Goal: Navigation & Orientation: Find specific page/section

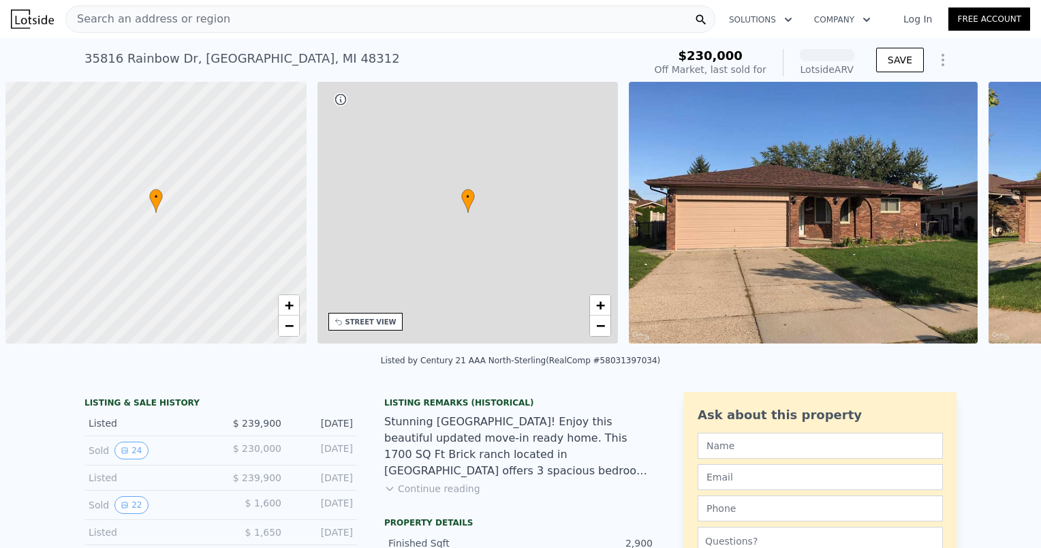
scroll to position [0, 5]
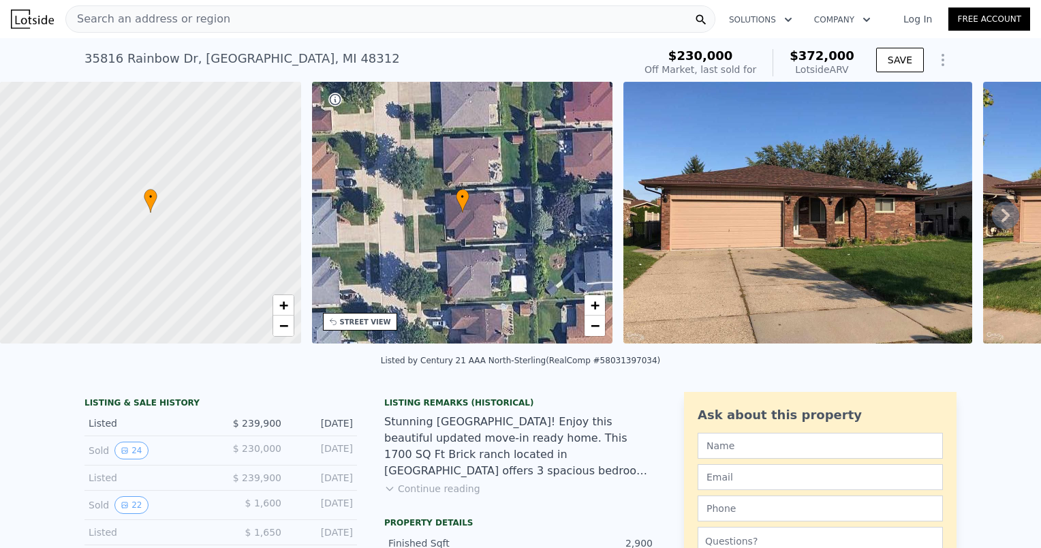
click at [1004, 227] on icon at bounding box center [1005, 215] width 27 height 27
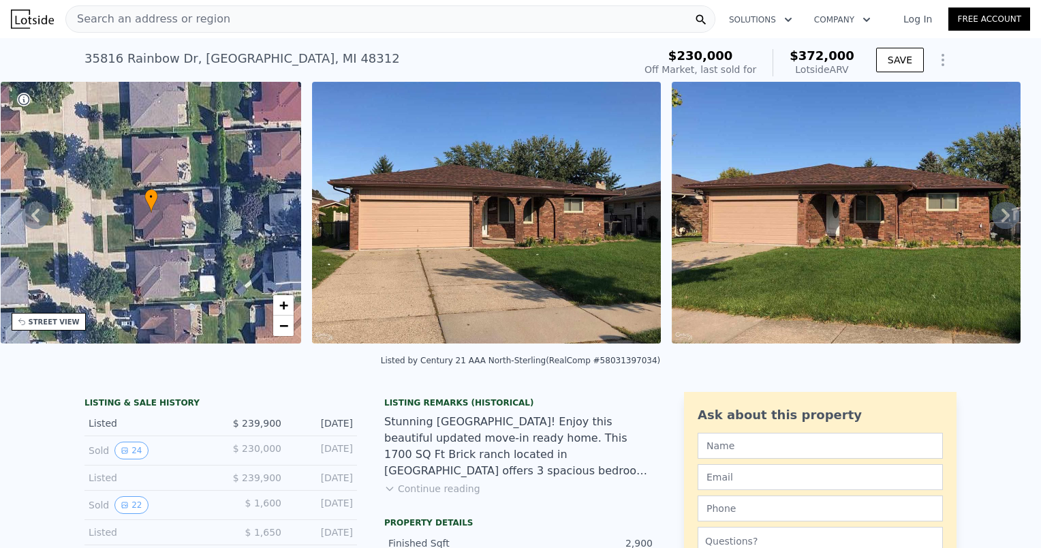
click at [1004, 227] on icon at bounding box center [1005, 215] width 27 height 27
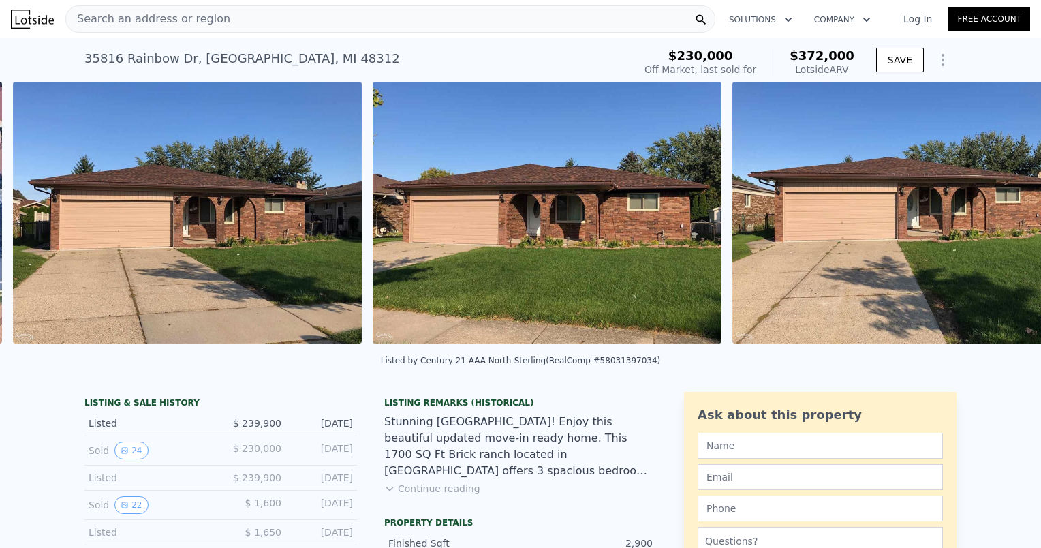
scroll to position [0, 623]
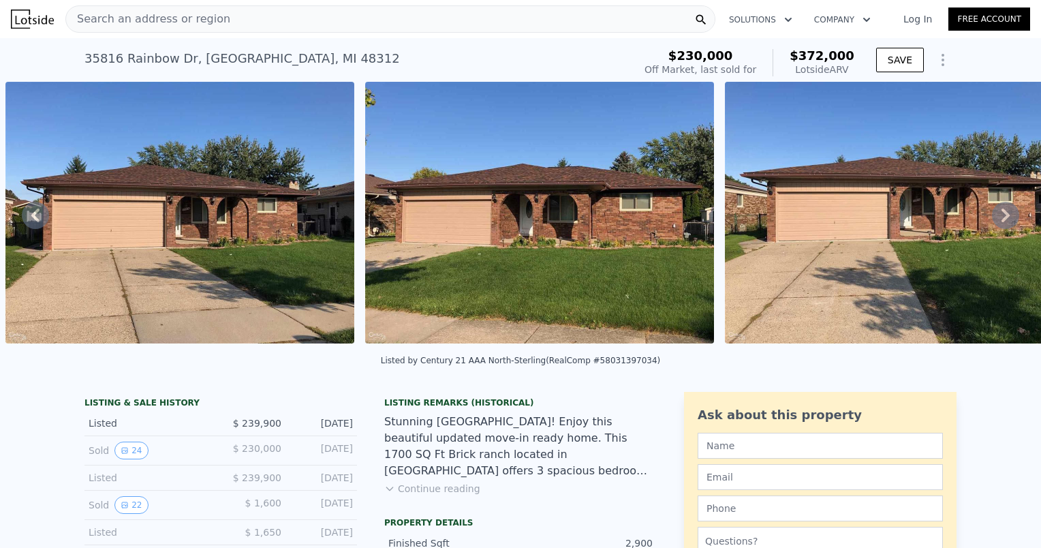
click at [1004, 227] on icon at bounding box center [1005, 215] width 27 height 27
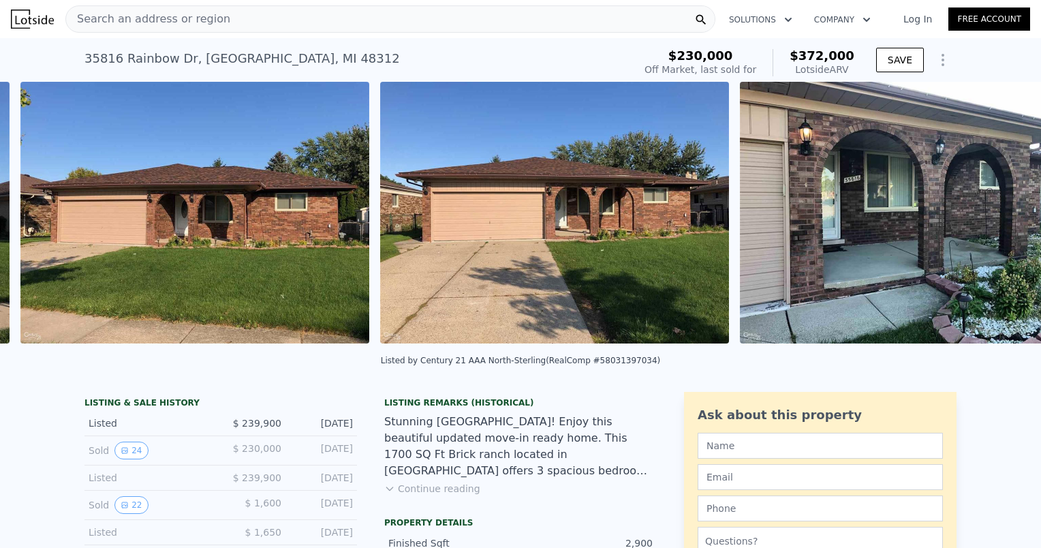
scroll to position [0, 983]
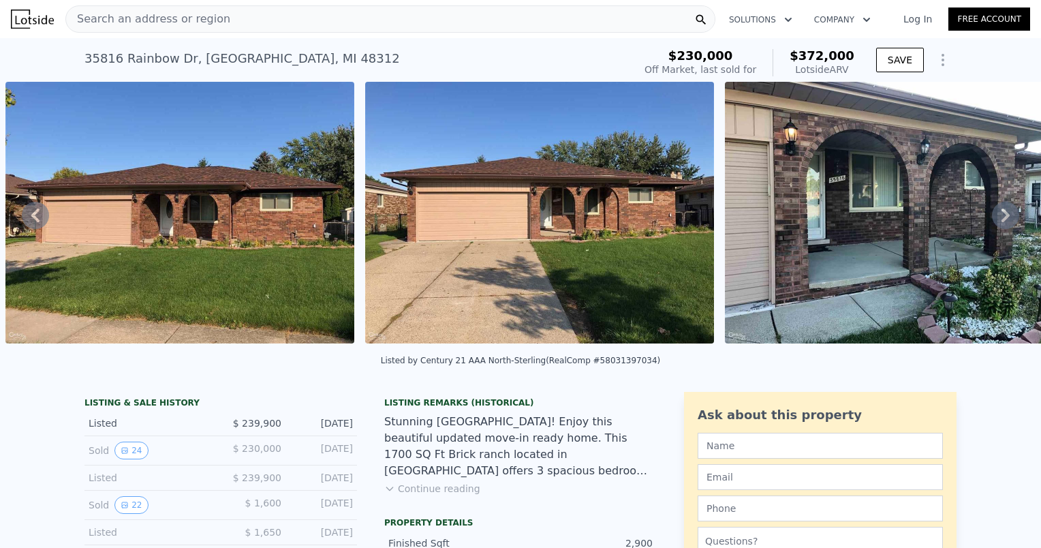
click at [1004, 227] on icon at bounding box center [1005, 215] width 27 height 27
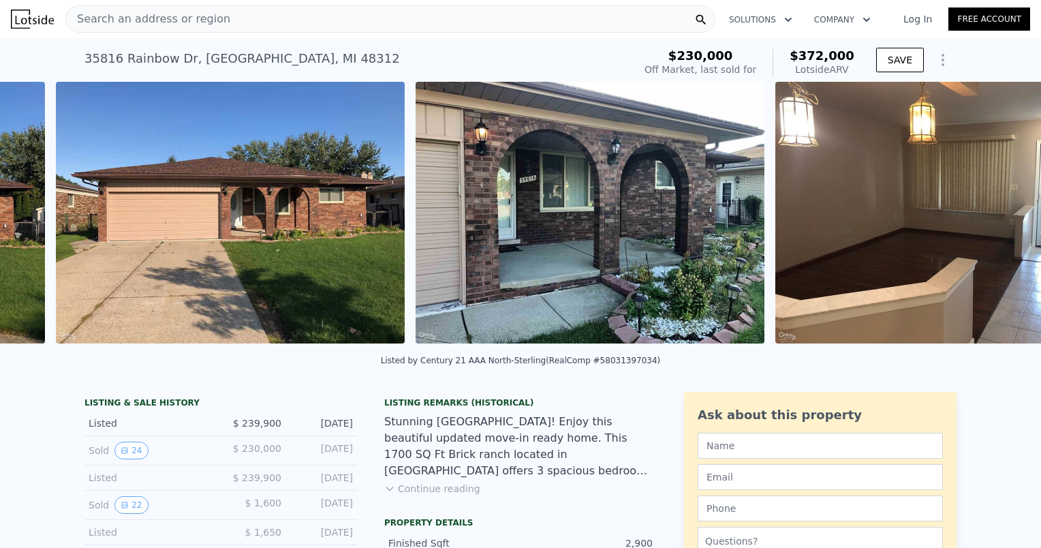
scroll to position [0, 1343]
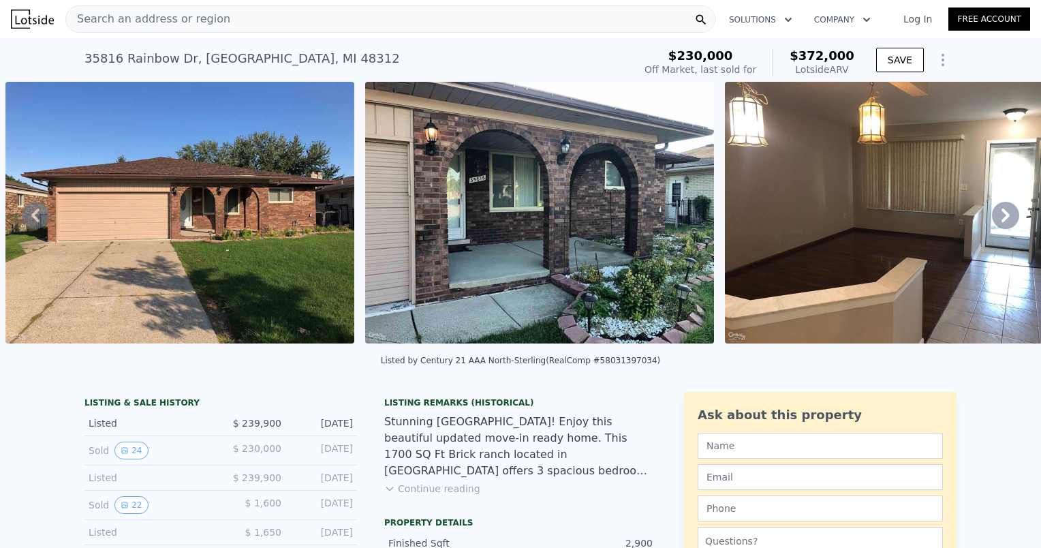
click at [1004, 227] on icon at bounding box center [1005, 215] width 27 height 27
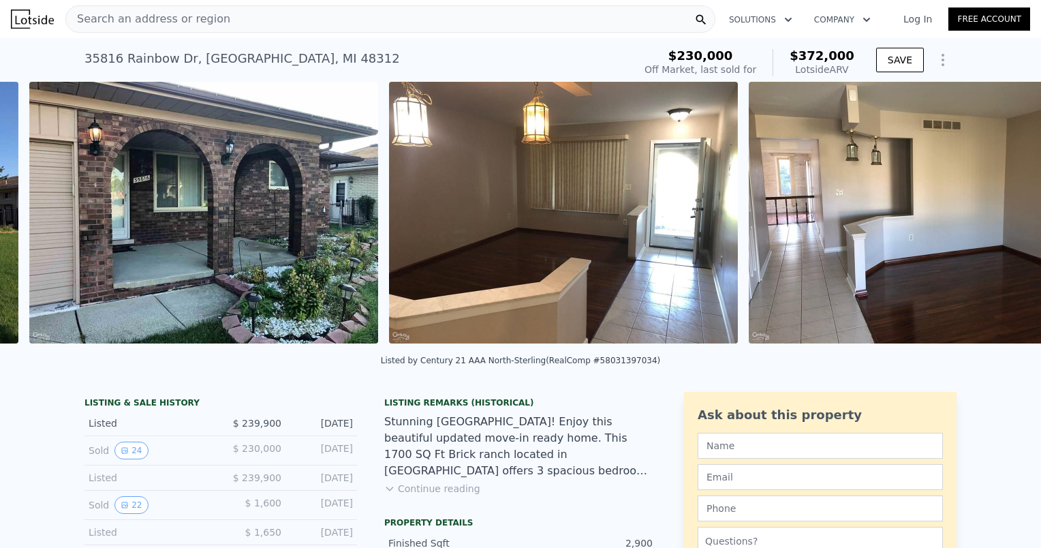
scroll to position [0, 1702]
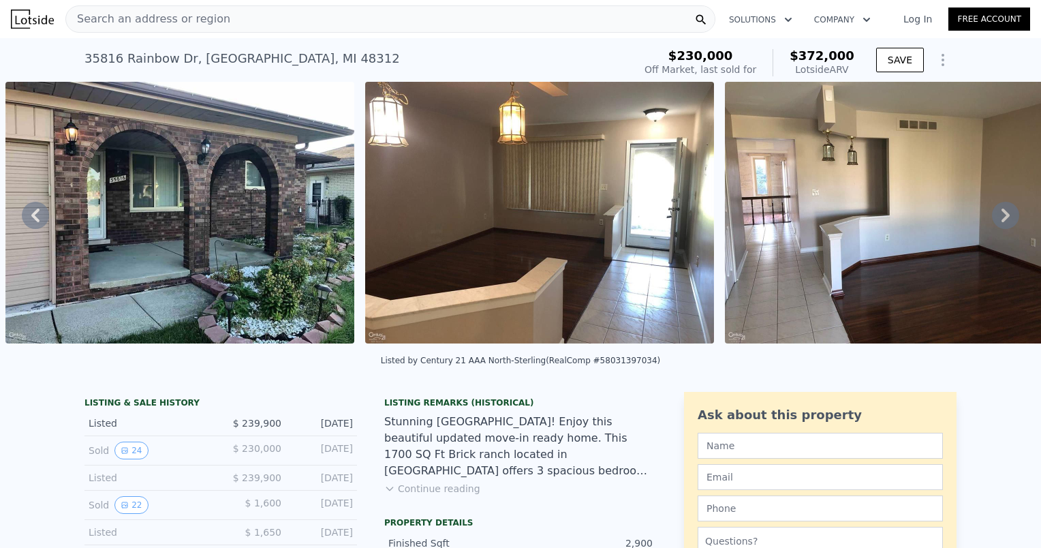
click at [1004, 227] on icon at bounding box center [1005, 215] width 27 height 27
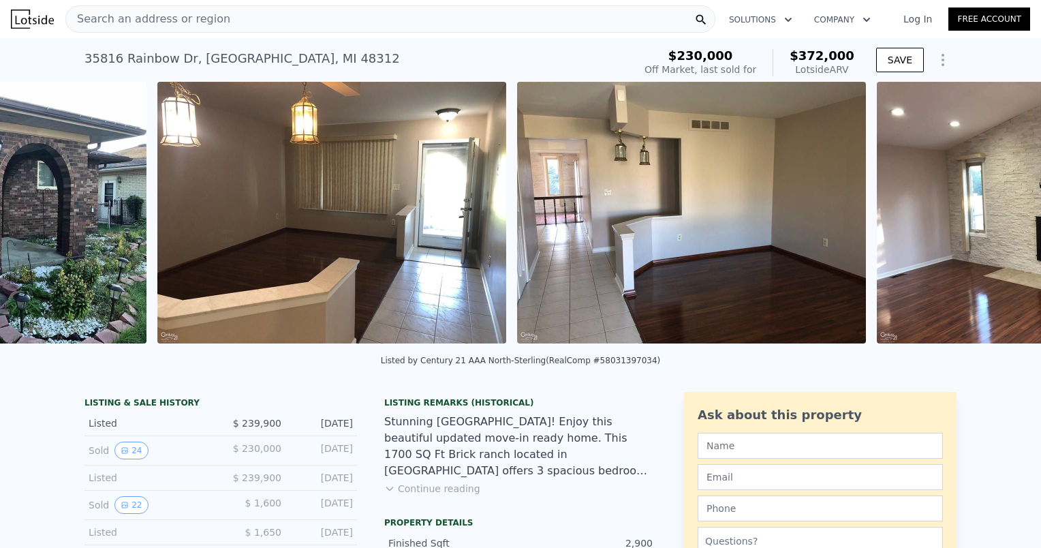
scroll to position [0, 2062]
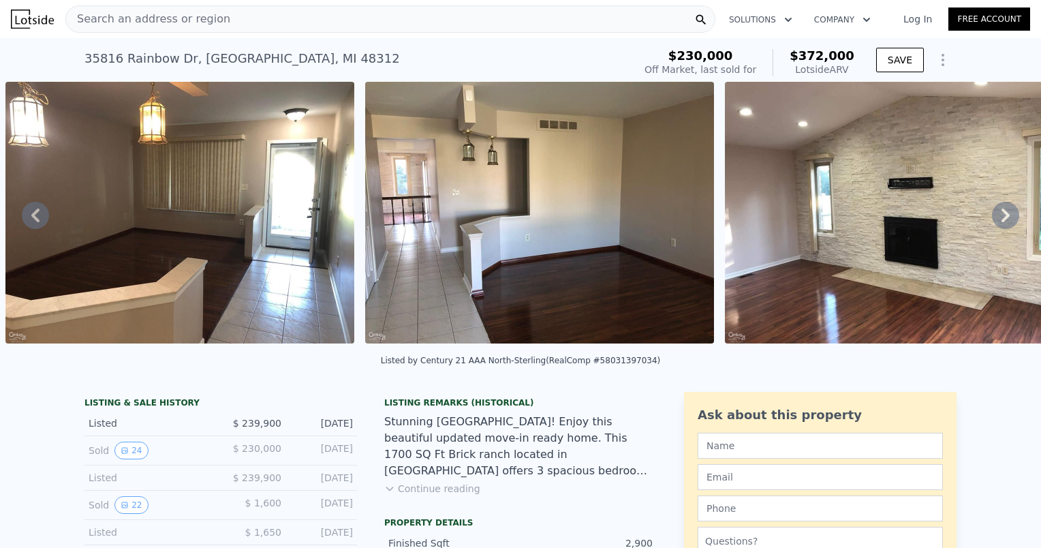
click at [1004, 227] on icon at bounding box center [1005, 215] width 27 height 27
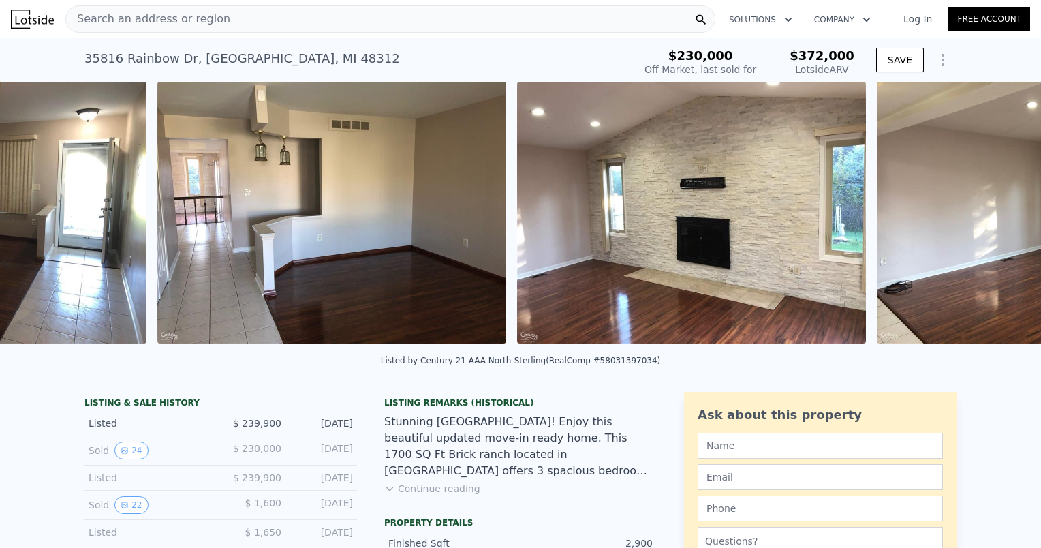
scroll to position [0, 2422]
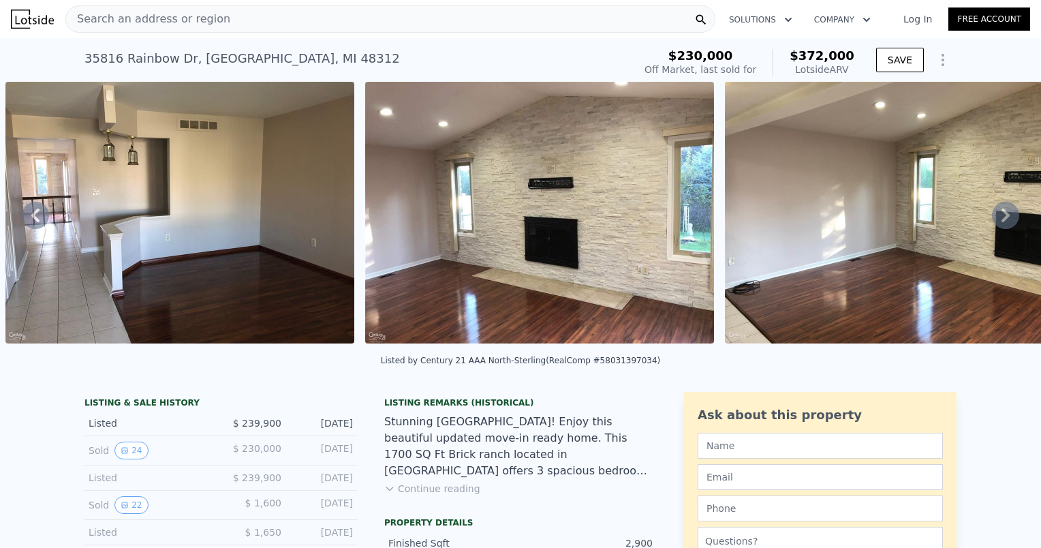
click at [1004, 227] on icon at bounding box center [1005, 215] width 27 height 27
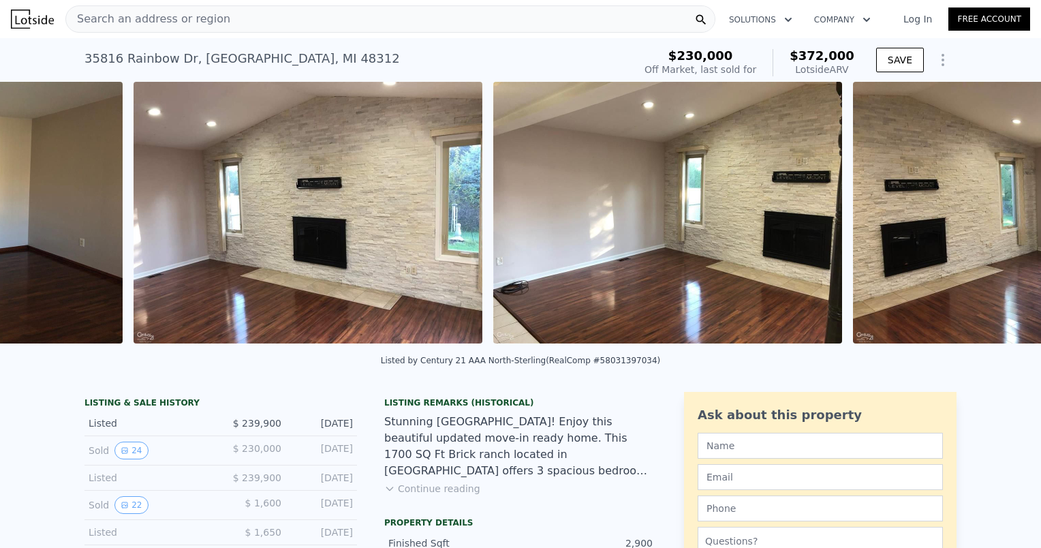
scroll to position [0, 2781]
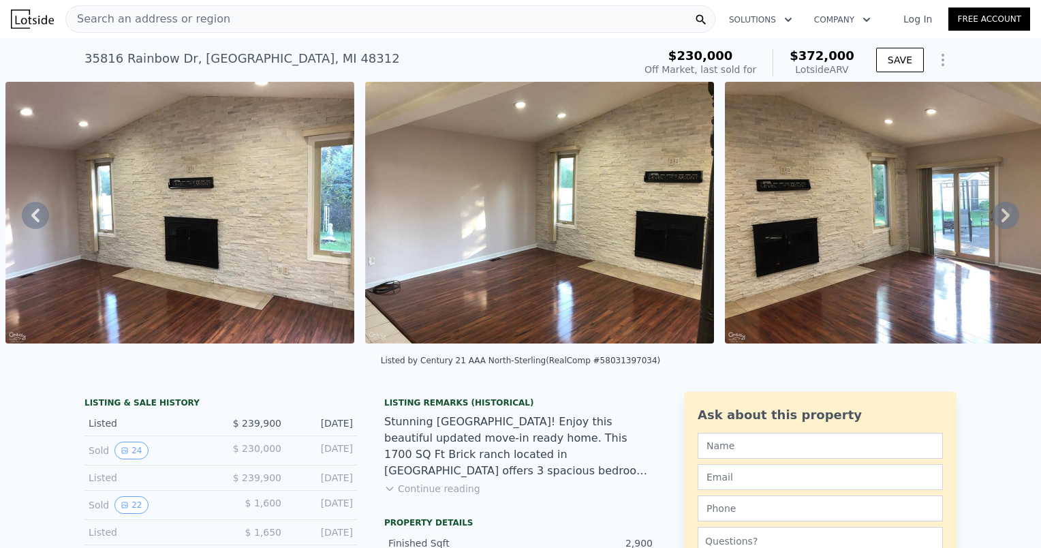
click at [1004, 227] on icon at bounding box center [1005, 215] width 27 height 27
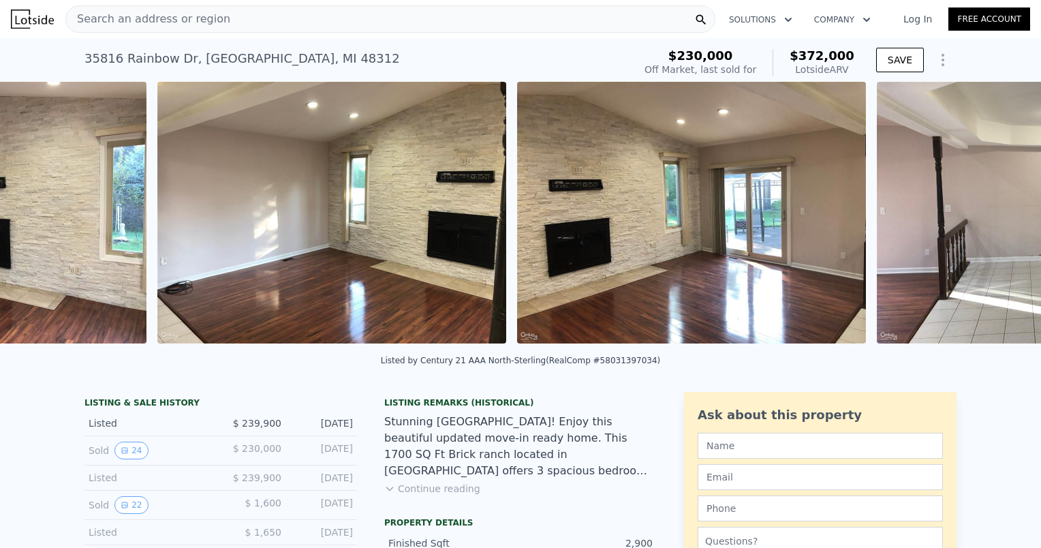
scroll to position [0, 3141]
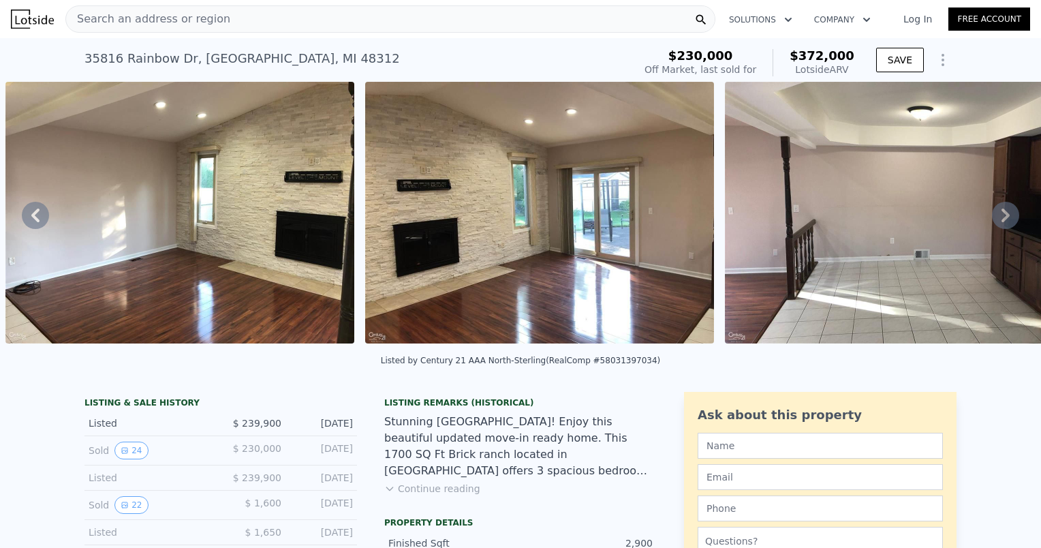
click at [1004, 227] on icon at bounding box center [1005, 215] width 27 height 27
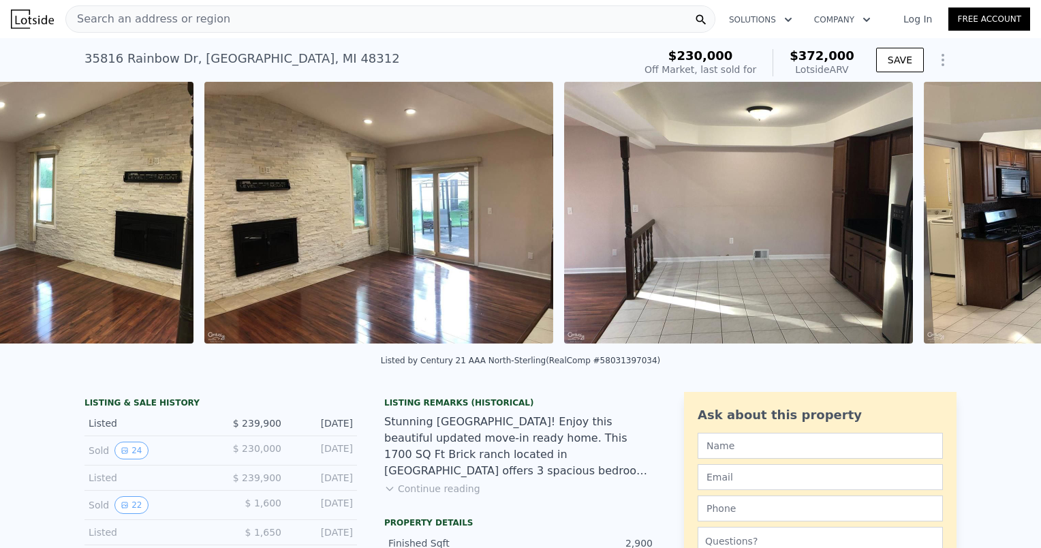
scroll to position [0, 3501]
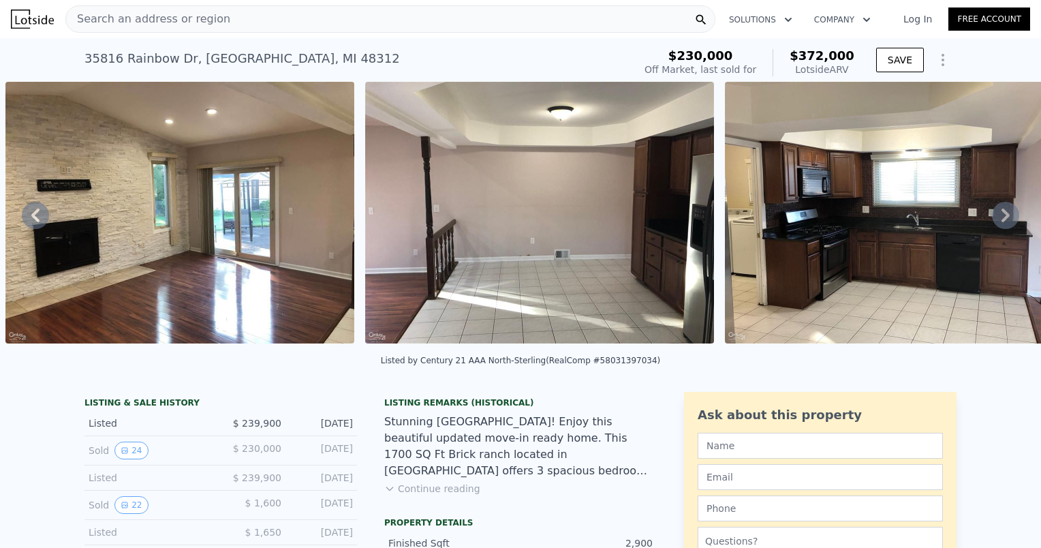
click at [1004, 227] on icon at bounding box center [1005, 215] width 27 height 27
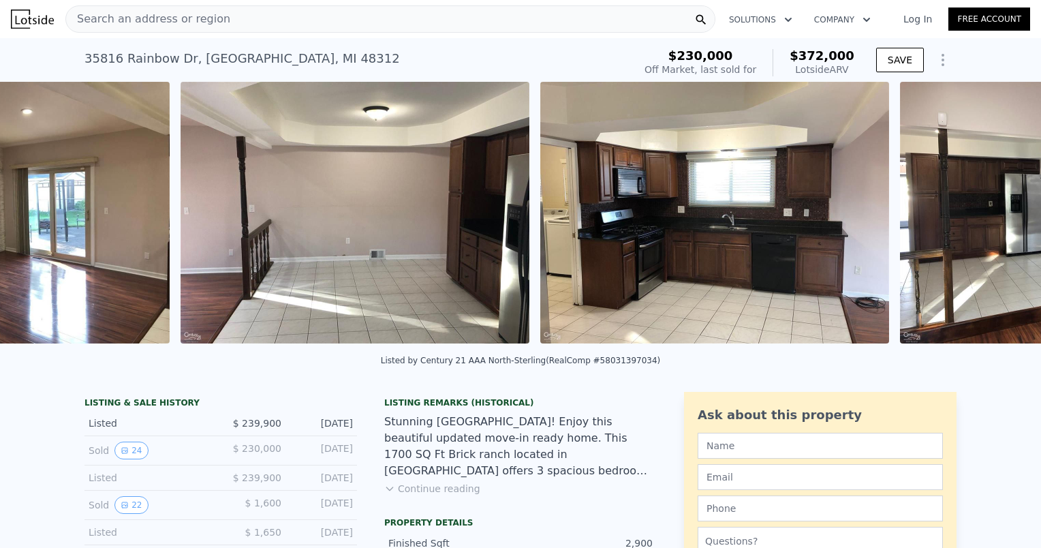
scroll to position [0, 3860]
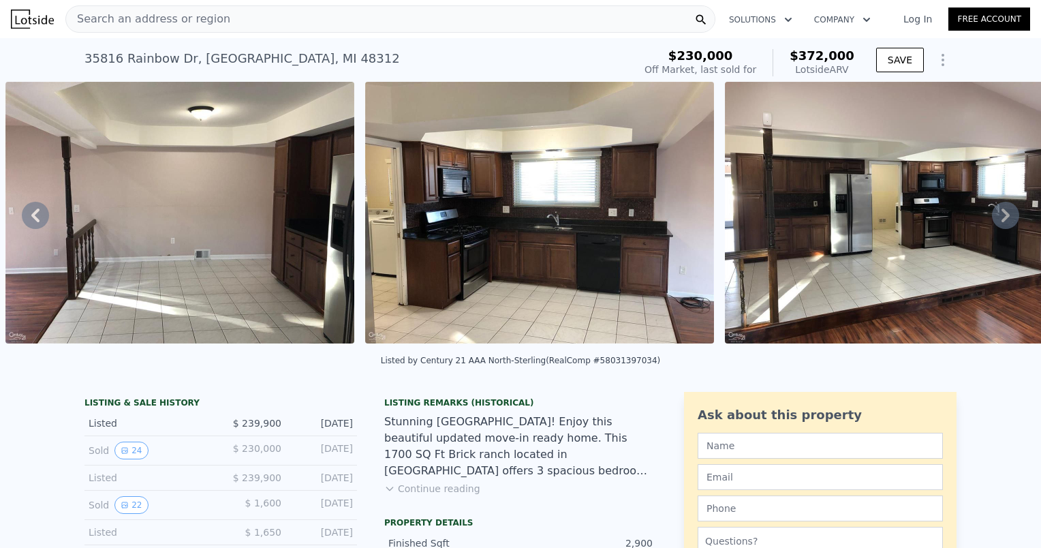
click at [1004, 227] on icon at bounding box center [1005, 215] width 27 height 27
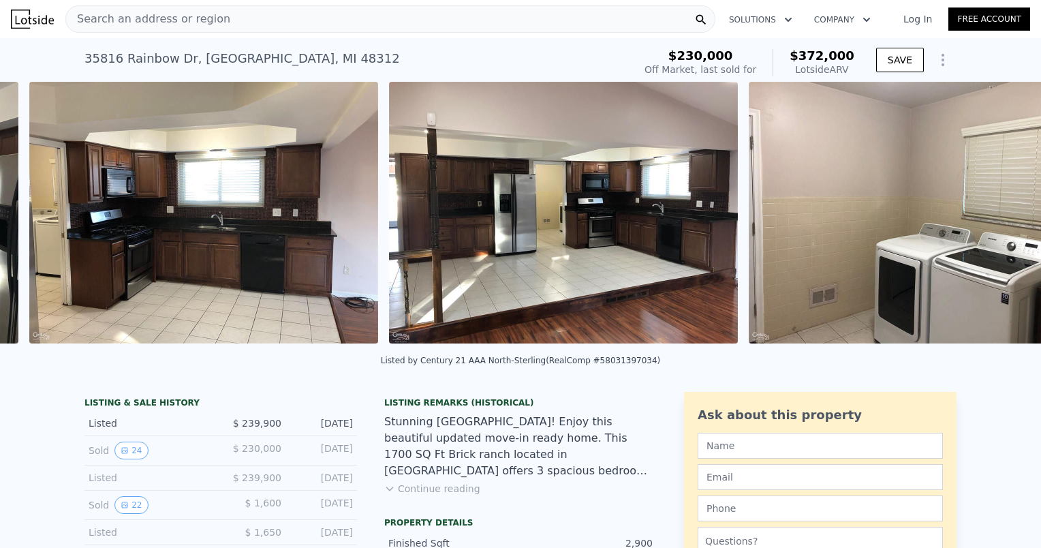
scroll to position [0, 4220]
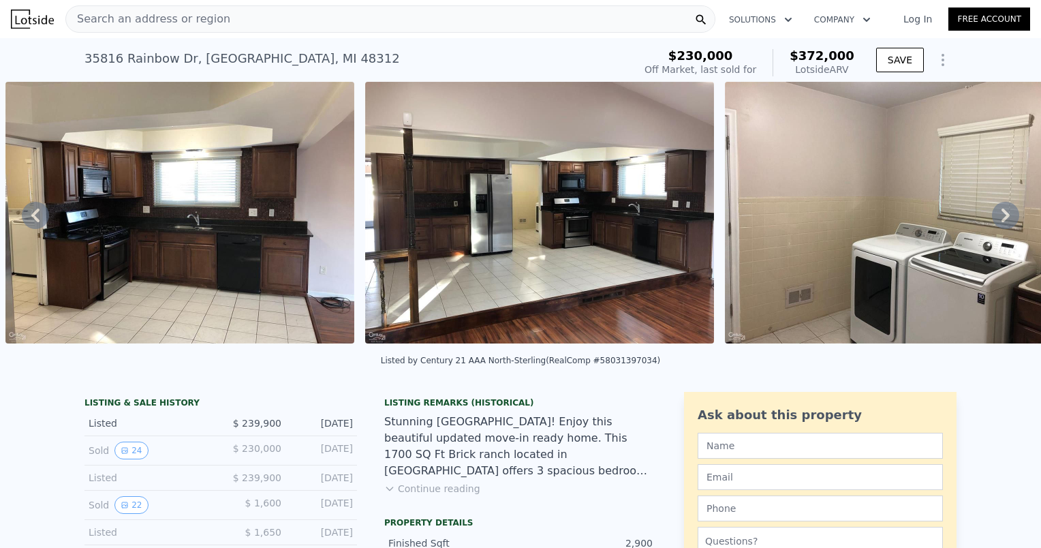
click at [1004, 227] on icon at bounding box center [1005, 215] width 27 height 27
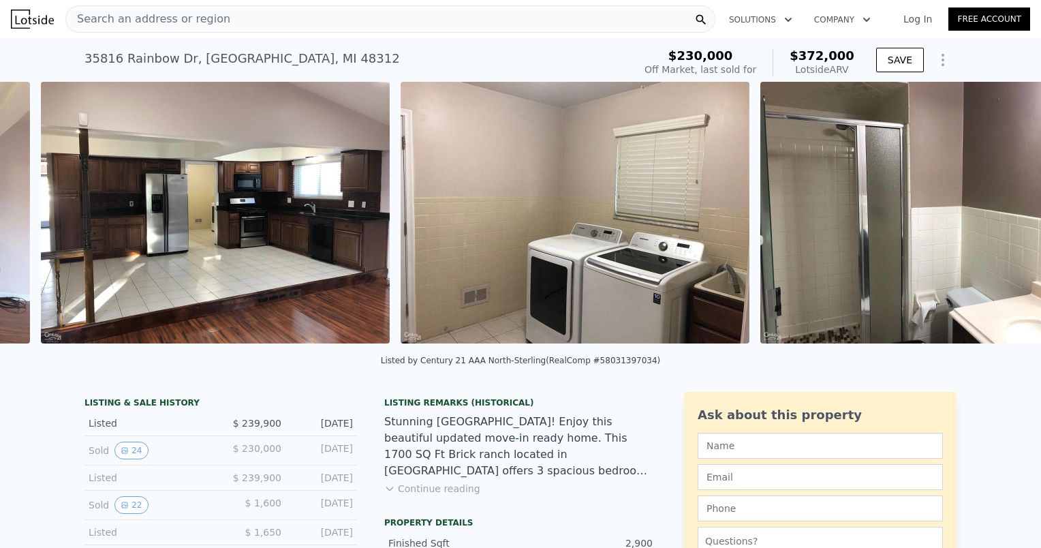
scroll to position [0, 4580]
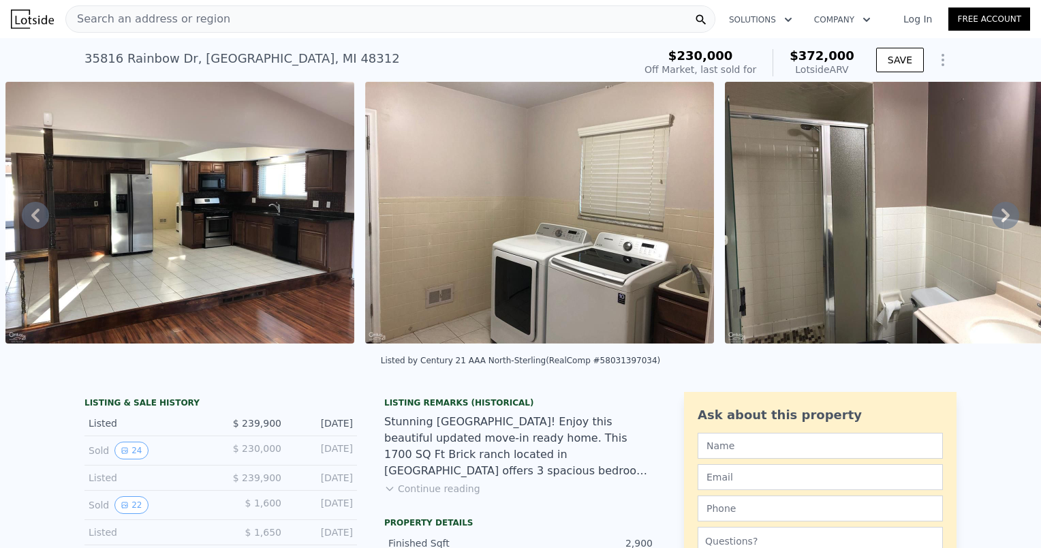
click at [1004, 227] on icon at bounding box center [1005, 215] width 27 height 27
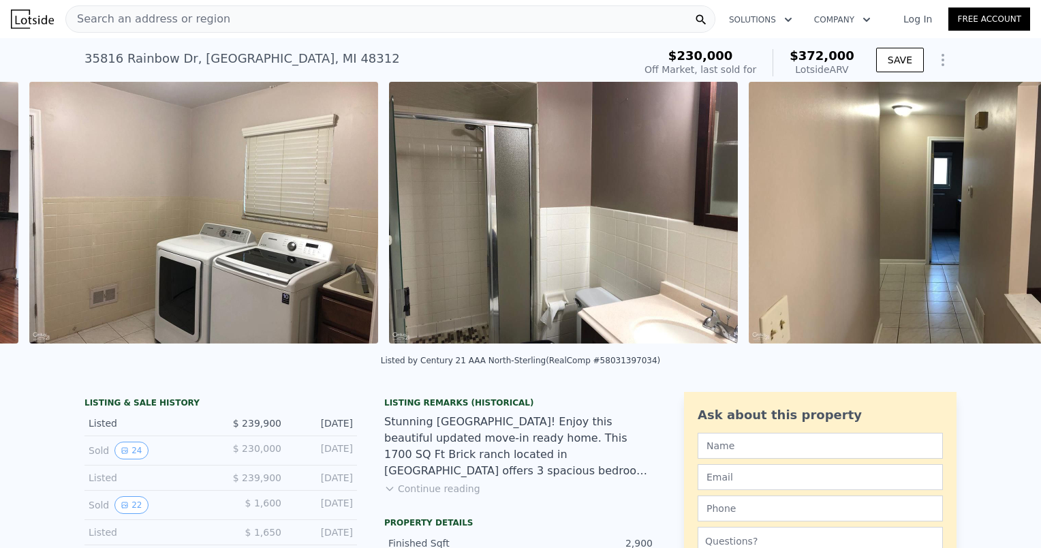
scroll to position [0, 4939]
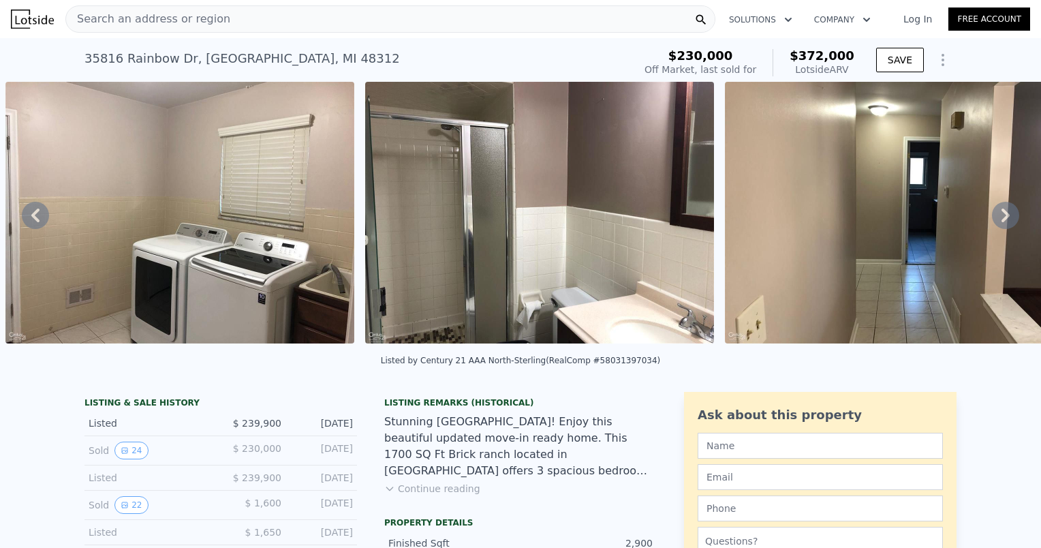
click at [1004, 227] on icon at bounding box center [1005, 215] width 27 height 27
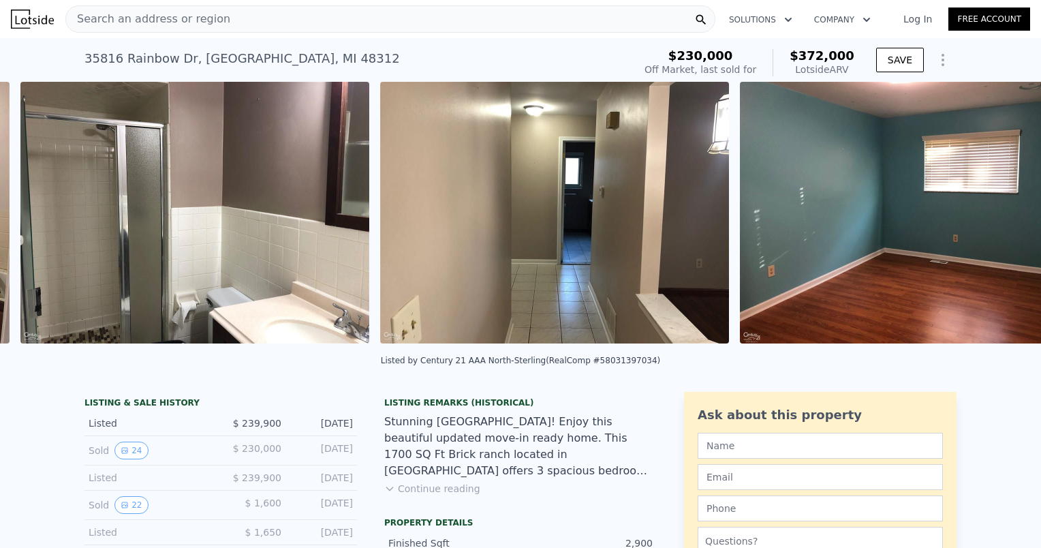
scroll to position [0, 5299]
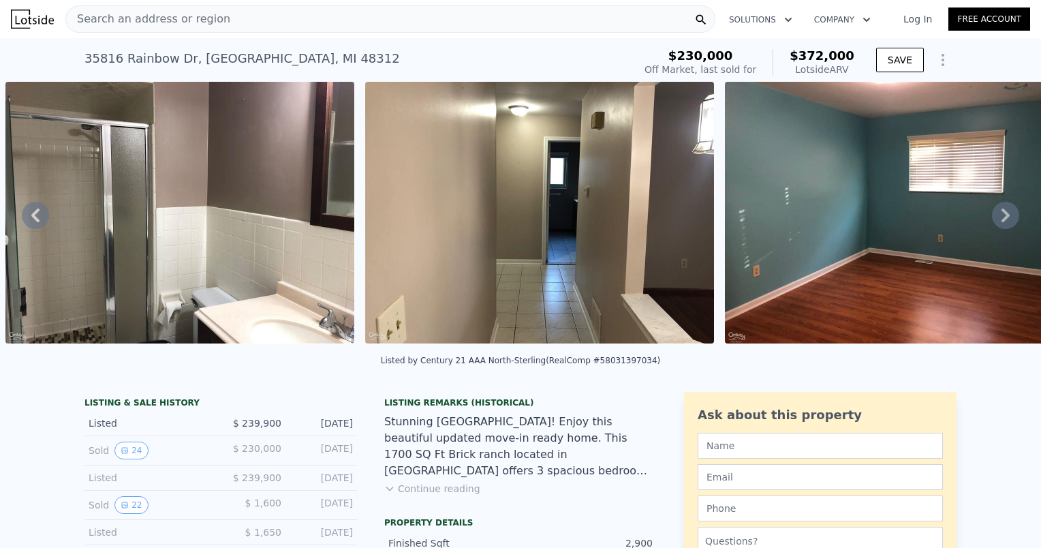
click at [1004, 227] on icon at bounding box center [1005, 215] width 27 height 27
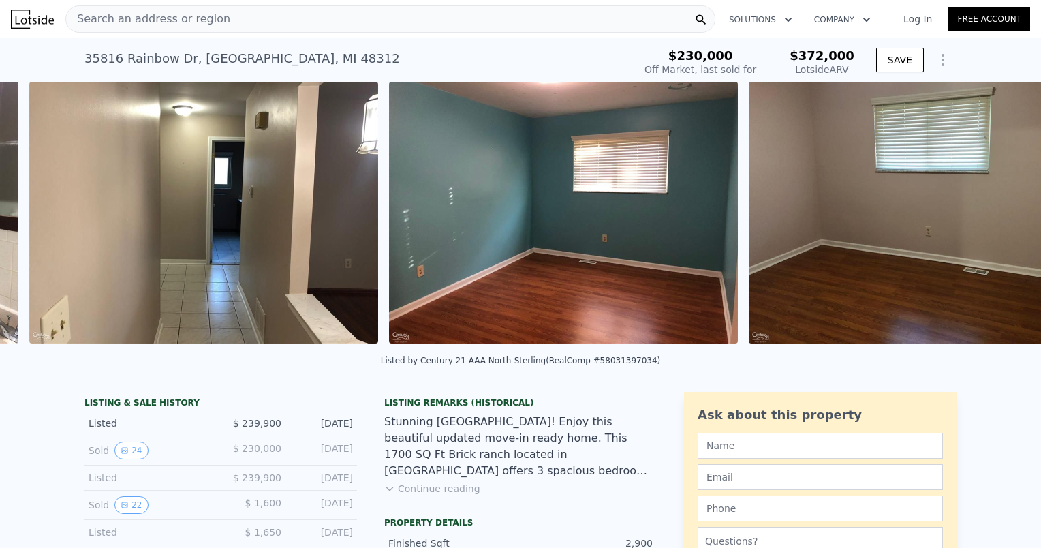
scroll to position [0, 5659]
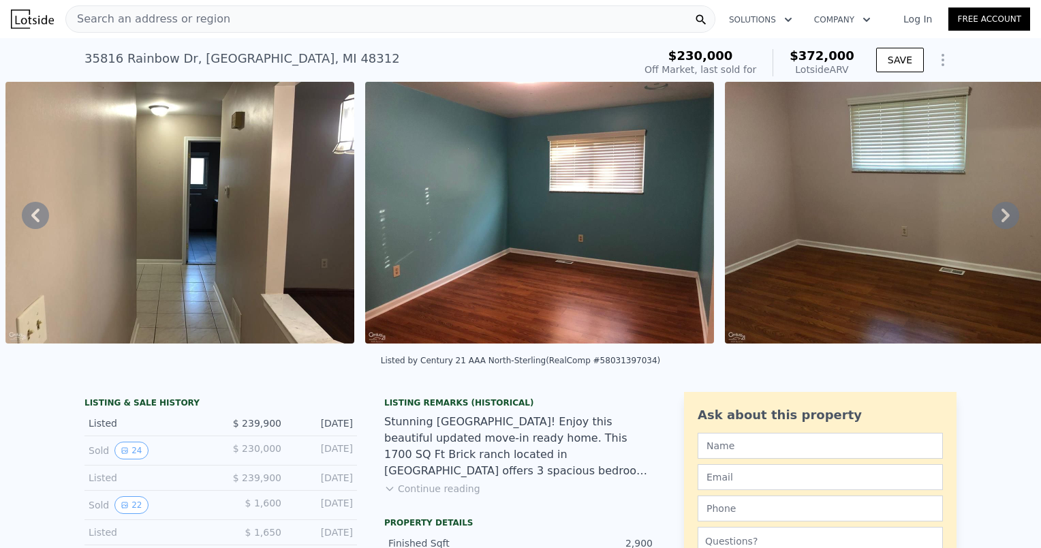
click at [1004, 227] on icon at bounding box center [1005, 215] width 27 height 27
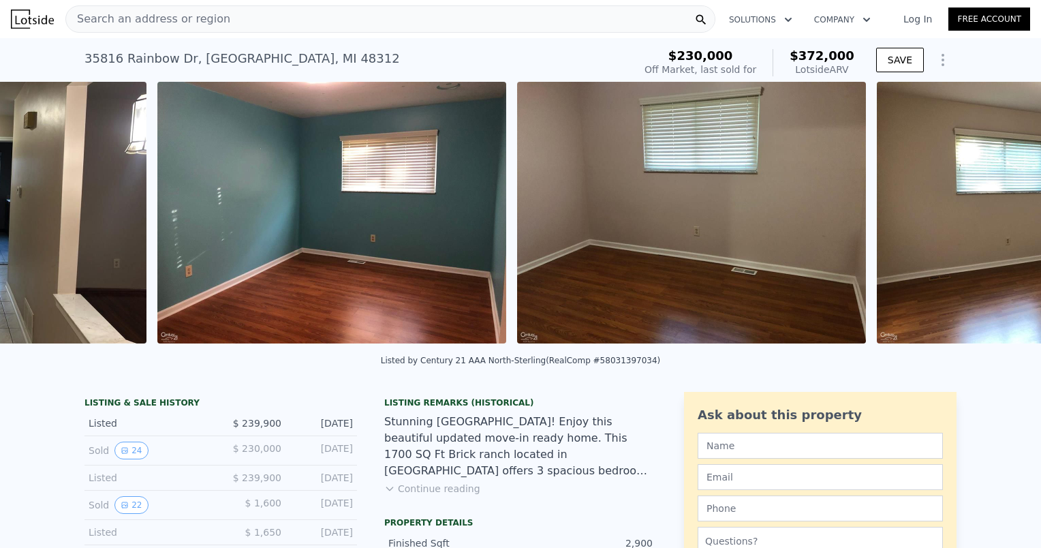
scroll to position [0, 6018]
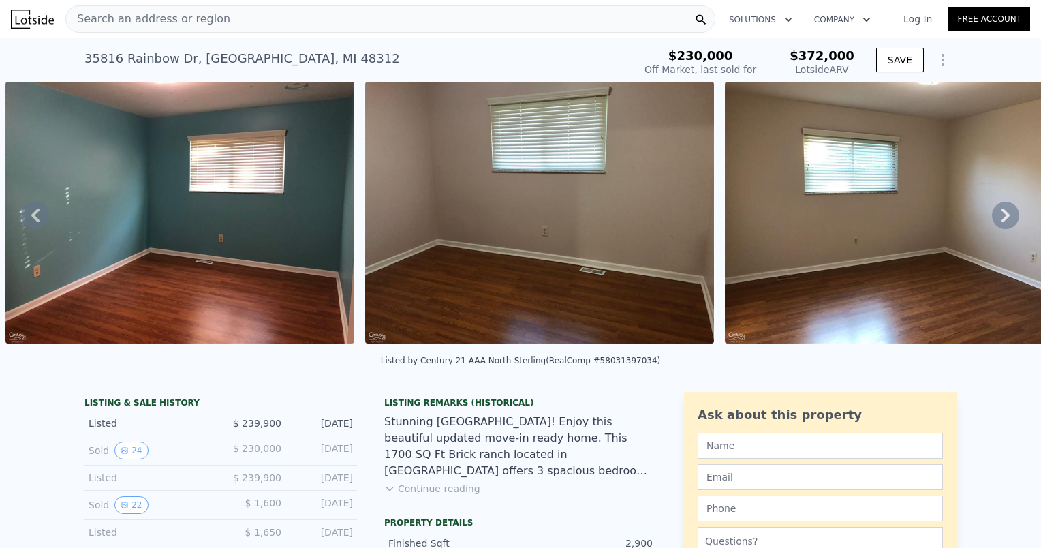
click at [1004, 227] on icon at bounding box center [1005, 215] width 27 height 27
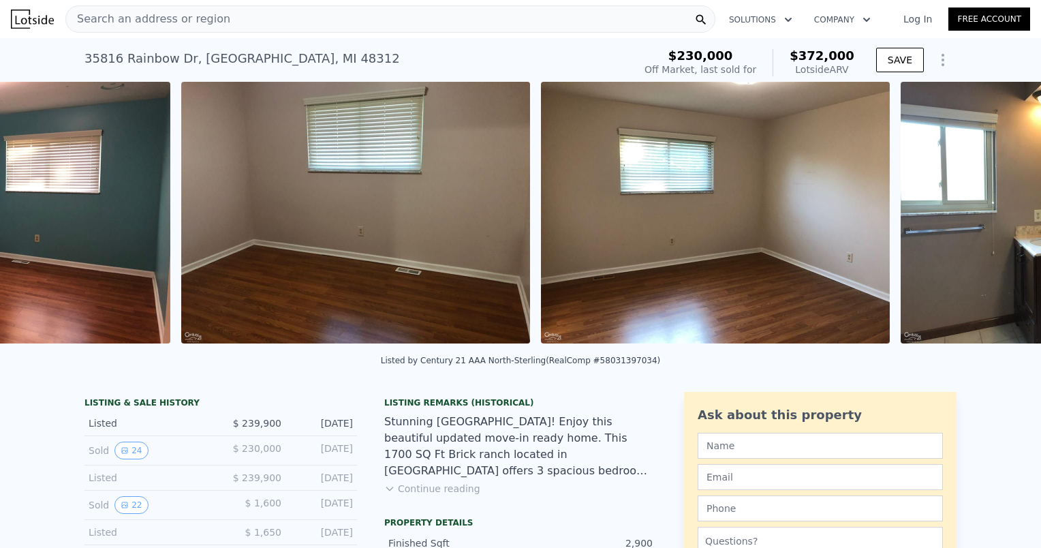
scroll to position [0, 6378]
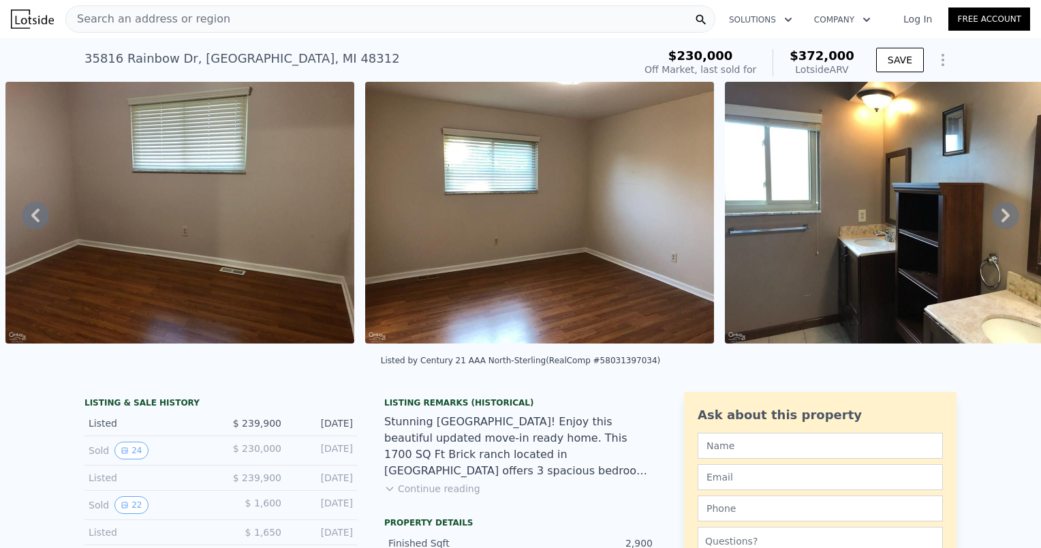
click at [1004, 227] on icon at bounding box center [1005, 215] width 27 height 27
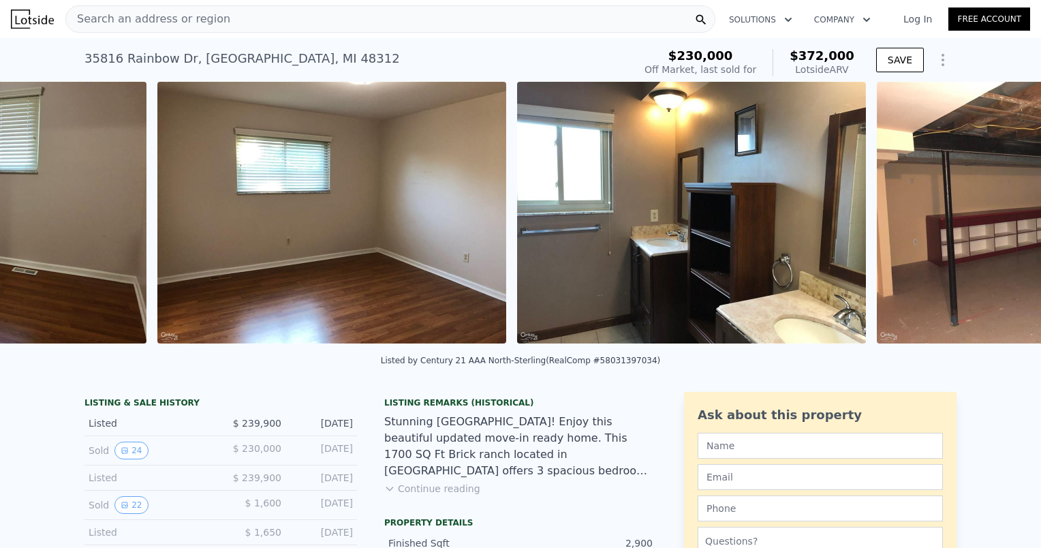
scroll to position [0, 6738]
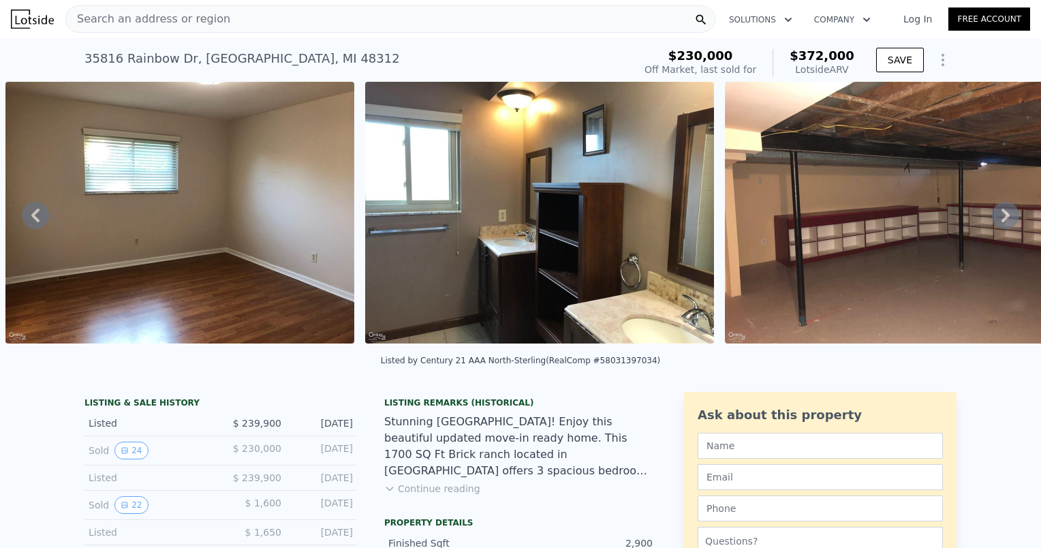
click at [1004, 227] on icon at bounding box center [1005, 215] width 27 height 27
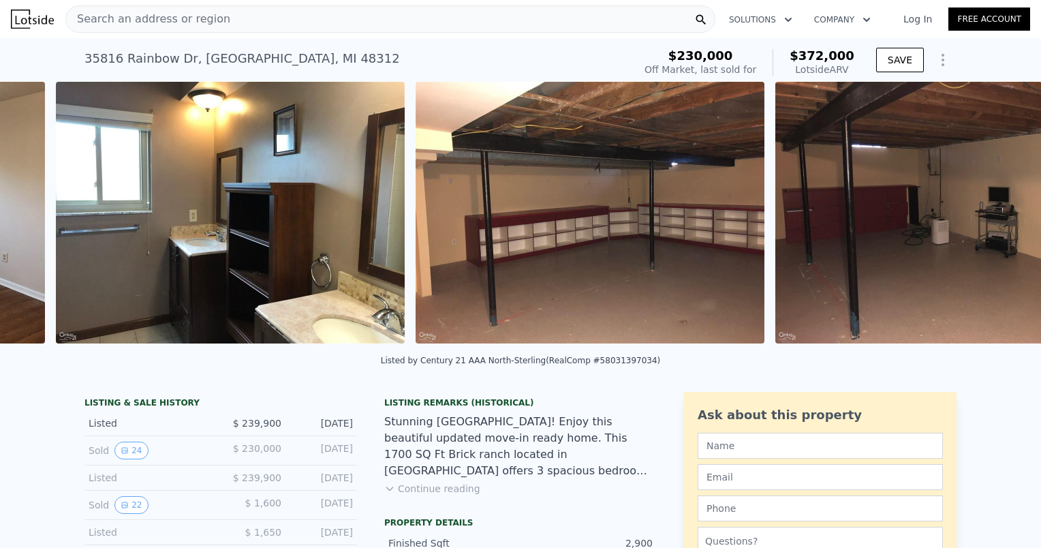
scroll to position [0, 7098]
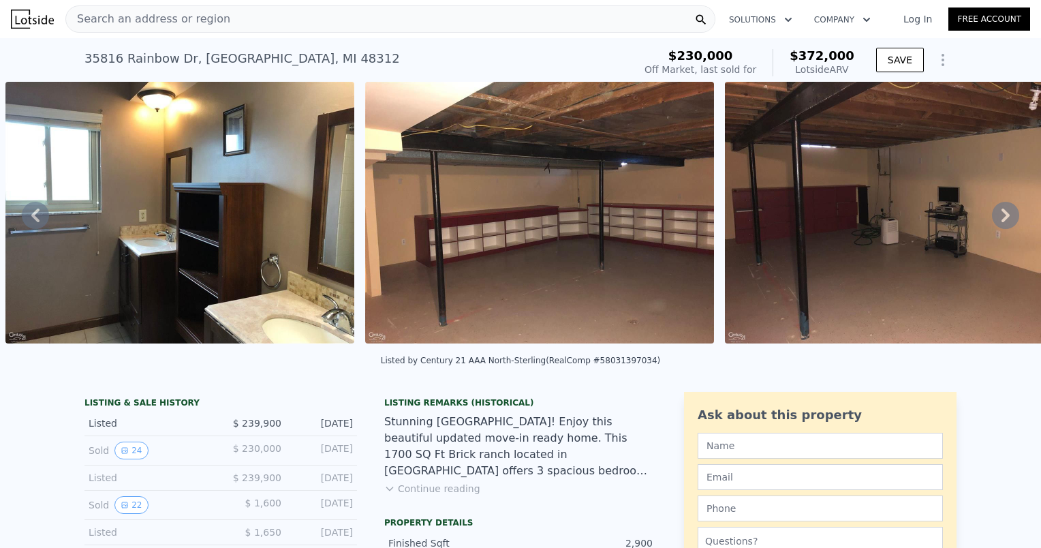
click at [1004, 227] on icon at bounding box center [1005, 215] width 27 height 27
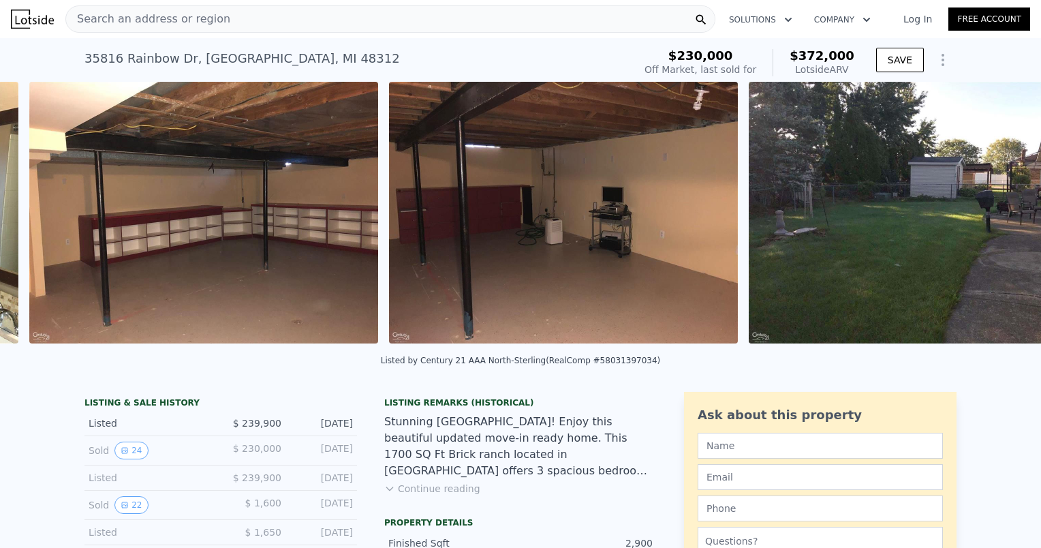
scroll to position [0, 7457]
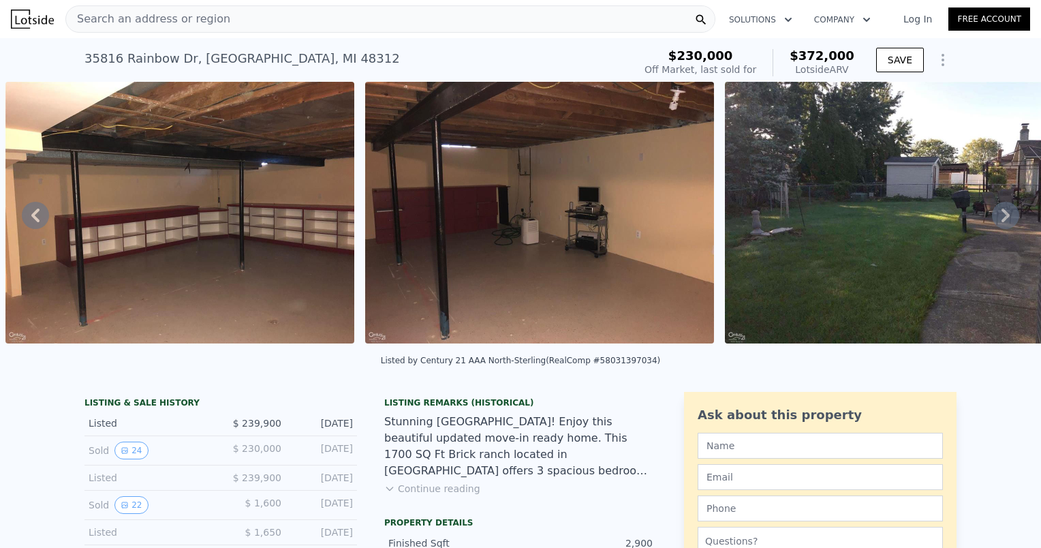
click at [1004, 227] on icon at bounding box center [1005, 215] width 27 height 27
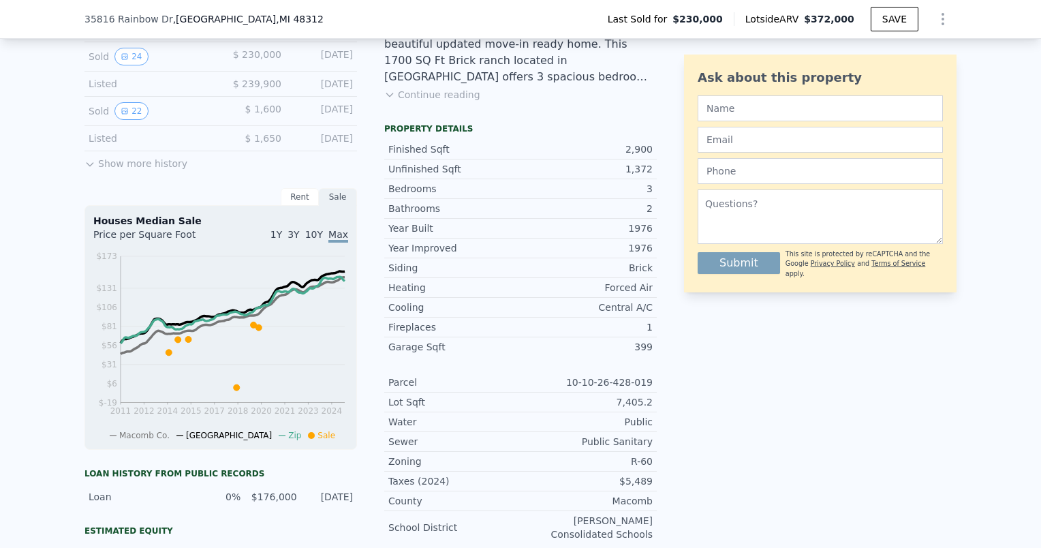
scroll to position [0, 0]
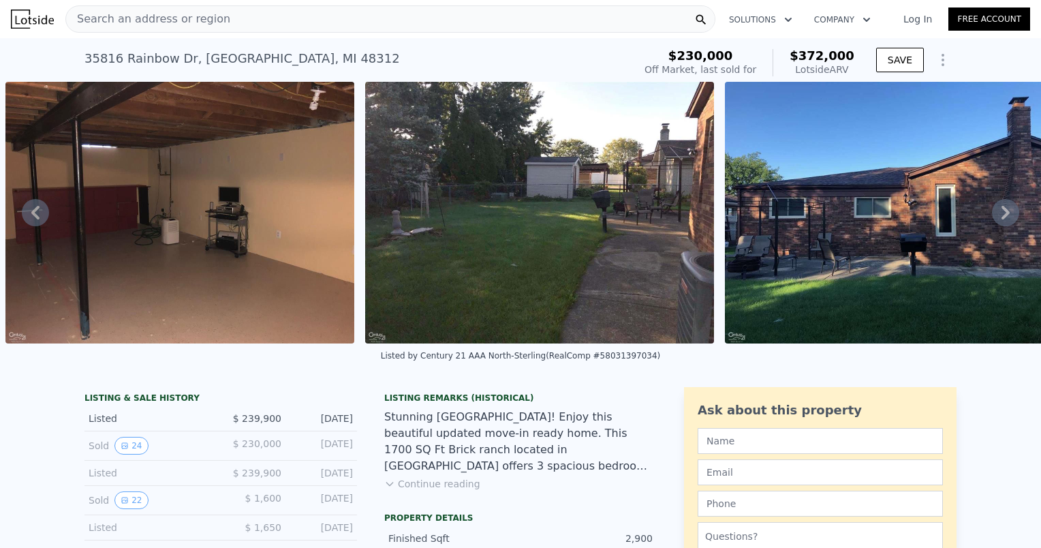
click at [38, 218] on icon at bounding box center [35, 212] width 27 height 27
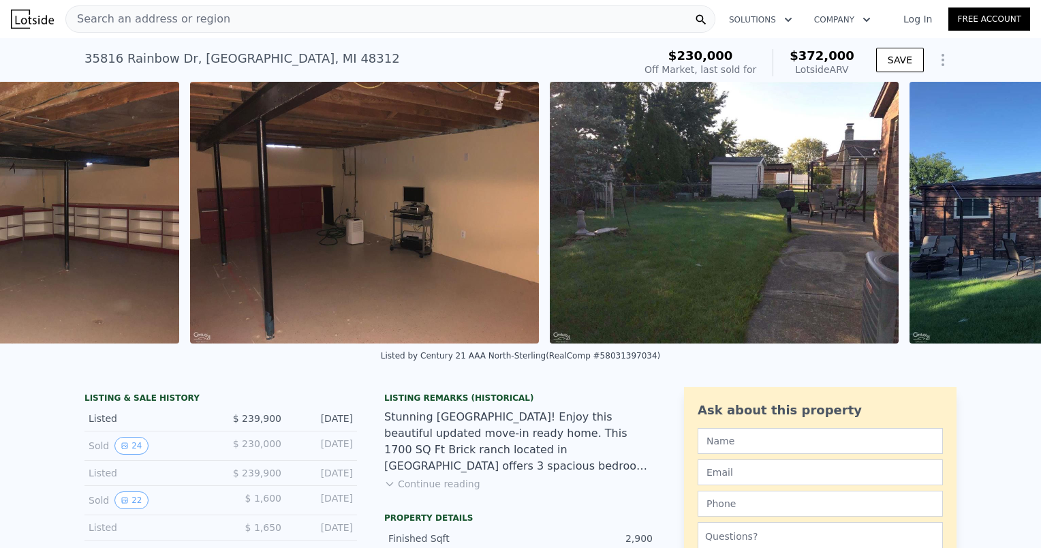
scroll to position [0, 7457]
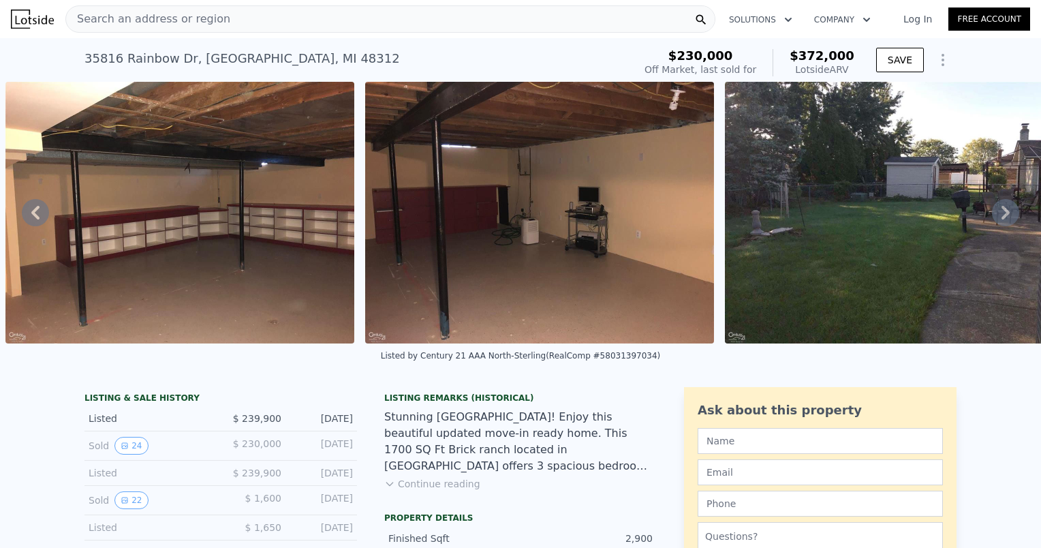
click at [38, 218] on div "• + − • + − STREET VIEW Loading... SATELLITE VIEW" at bounding box center [520, 213] width 1041 height 262
click at [38, 218] on icon at bounding box center [35, 212] width 27 height 27
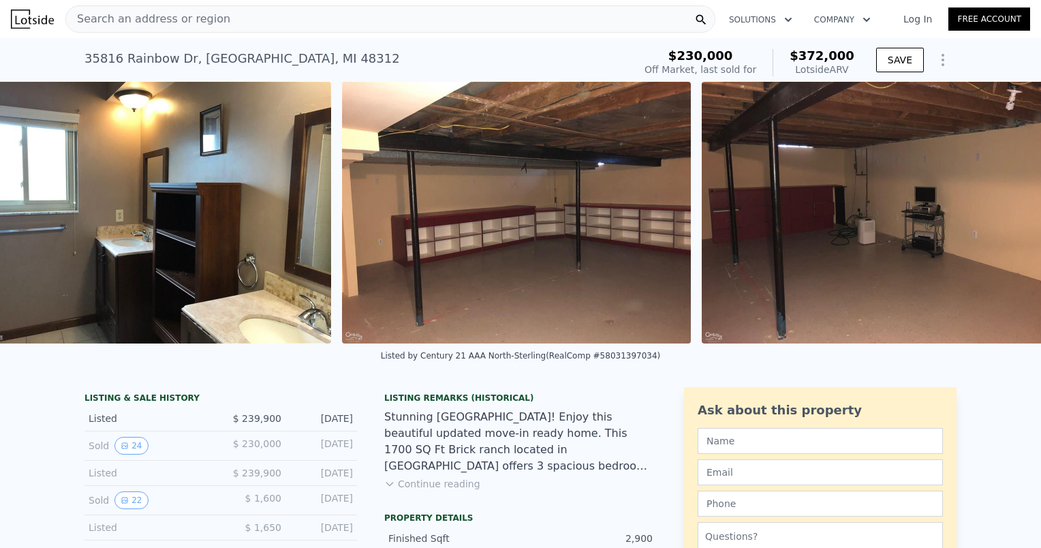
scroll to position [0, 7098]
